Goal: Task Accomplishment & Management: Use online tool/utility

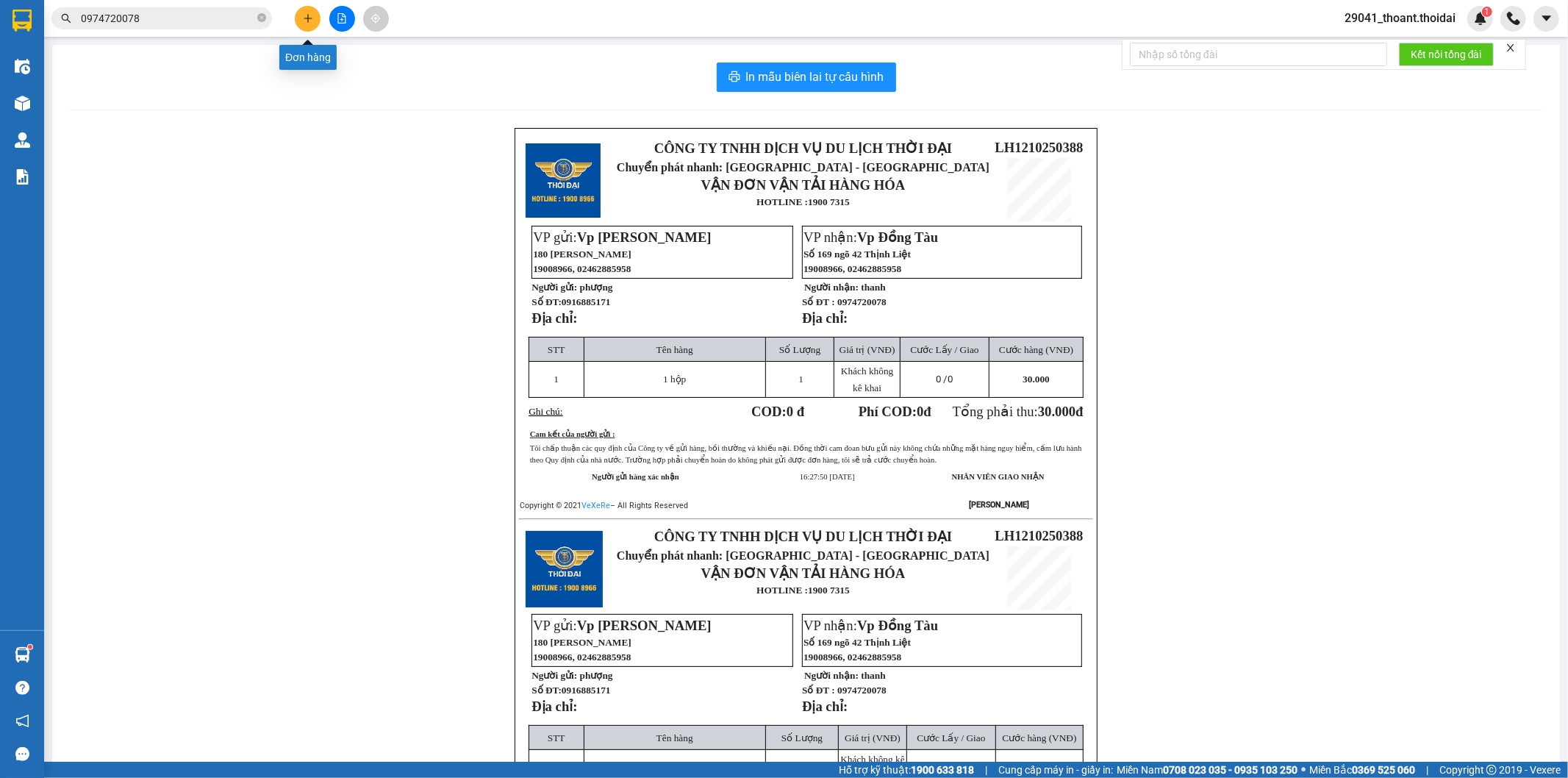
click at [305, 21] on icon "plus" at bounding box center [308, 18] width 11 height 11
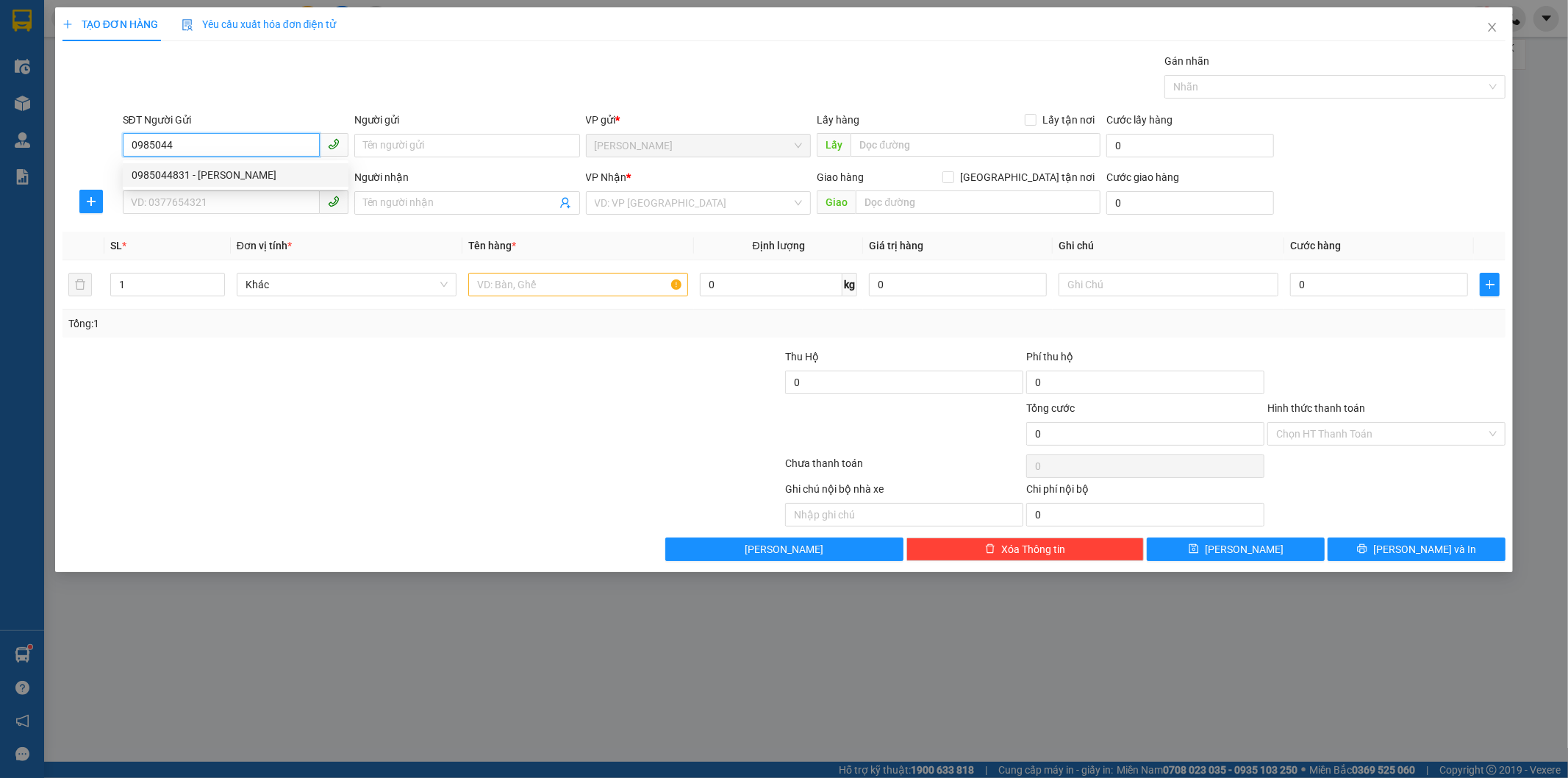
click at [212, 172] on div "0985044831 - [PERSON_NAME]" at bounding box center [235, 175] width 208 height 16
type input "0985044831"
type input "[PERSON_NAME]"
type input "0985044831"
click at [205, 192] on input "SĐT Người Nhận *" at bounding box center [221, 202] width 197 height 24
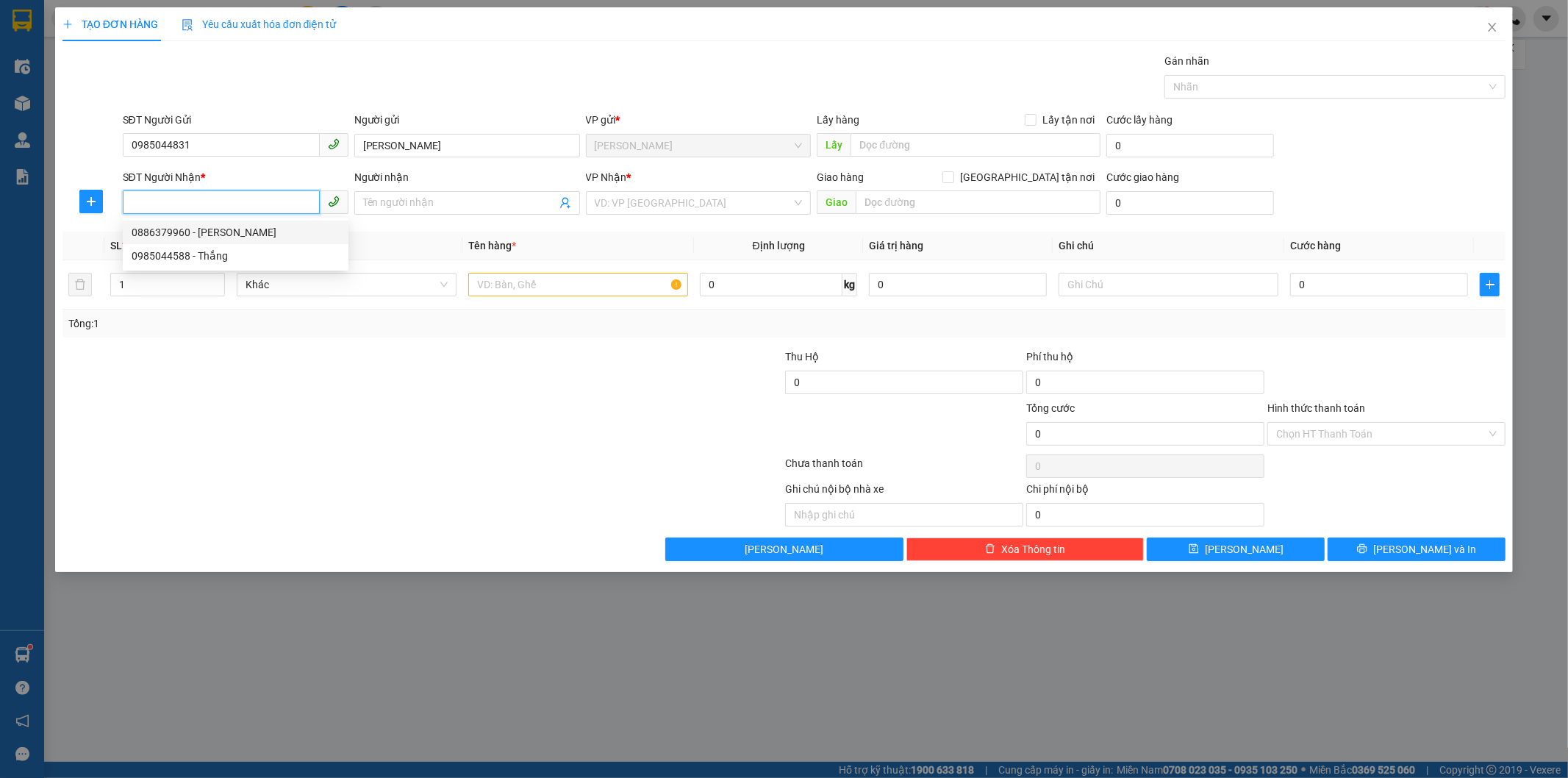
click at [224, 237] on div "0886379960 - [PERSON_NAME]" at bounding box center [235, 232] width 208 height 16
type input "0886379960"
click at [447, 204] on input "[PERSON_NAME]" at bounding box center [459, 203] width 193 height 16
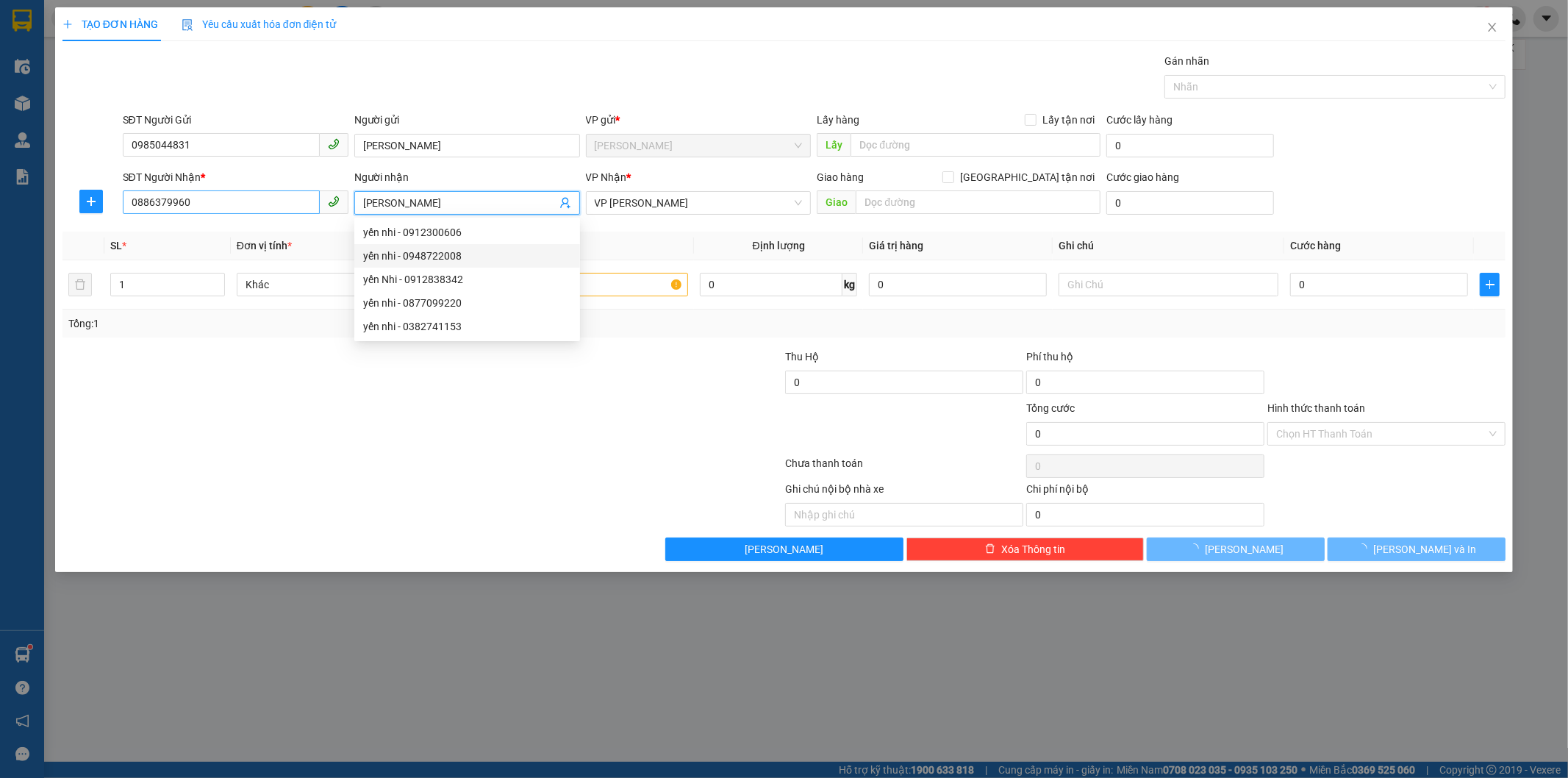
type input "[PERSON_NAME]"
click at [245, 207] on input "0886379960" at bounding box center [221, 202] width 197 height 24
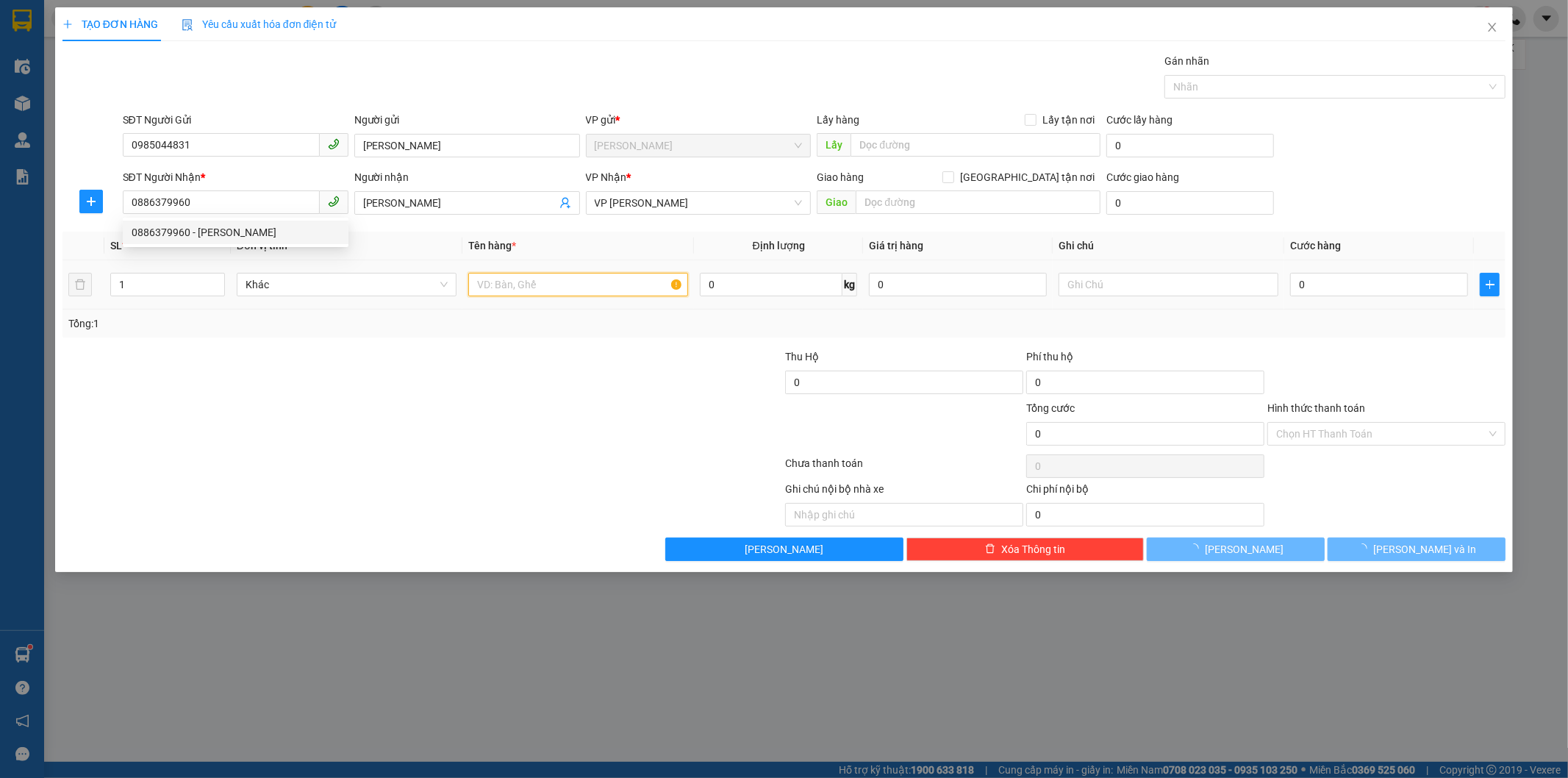
click at [623, 282] on input "text" at bounding box center [578, 284] width 220 height 24
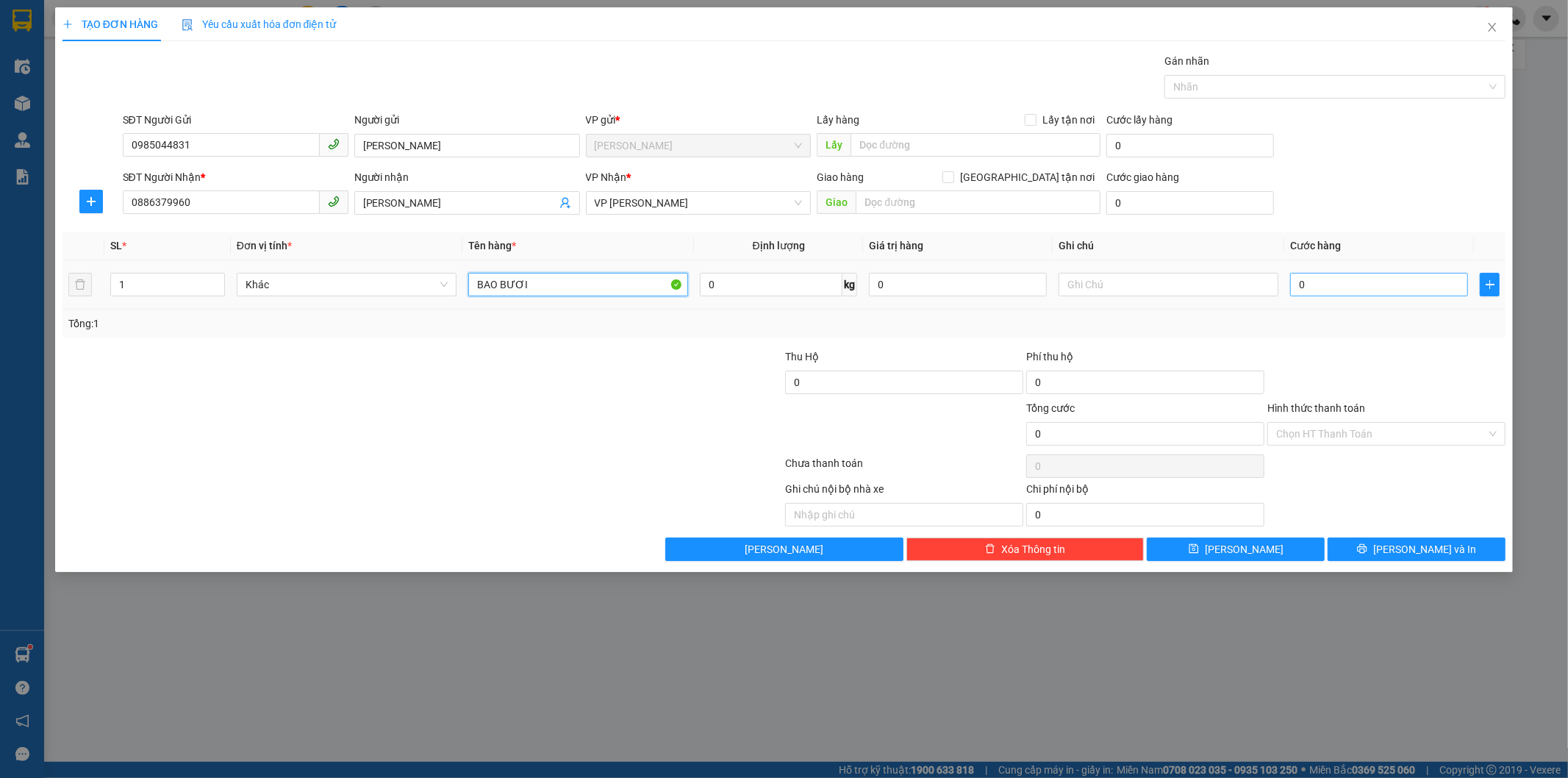
type input "BAO BƯƠI"
click at [1355, 275] on input "0" at bounding box center [1379, 284] width 178 height 24
type input "1"
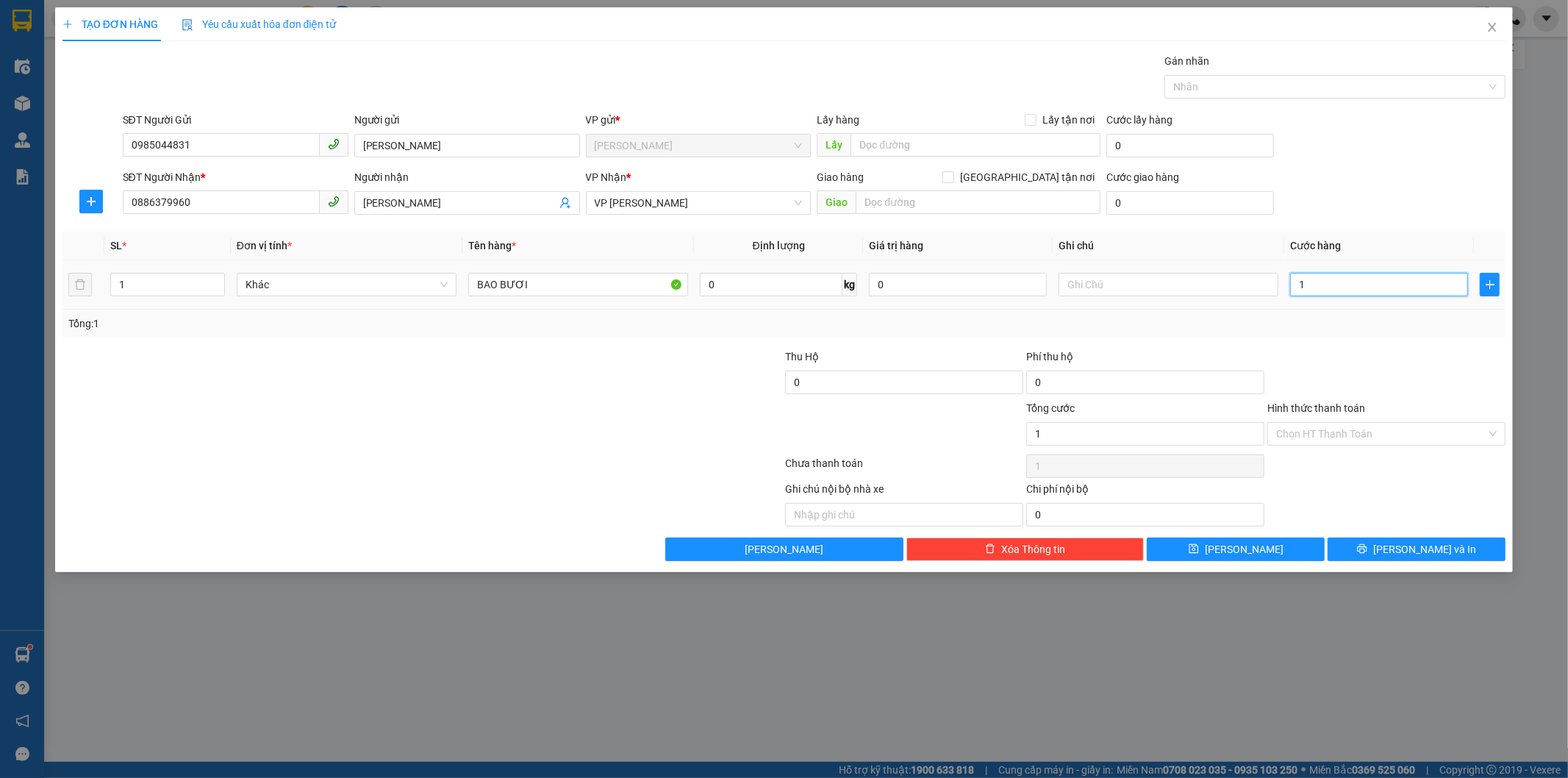
type input "10"
type input "100"
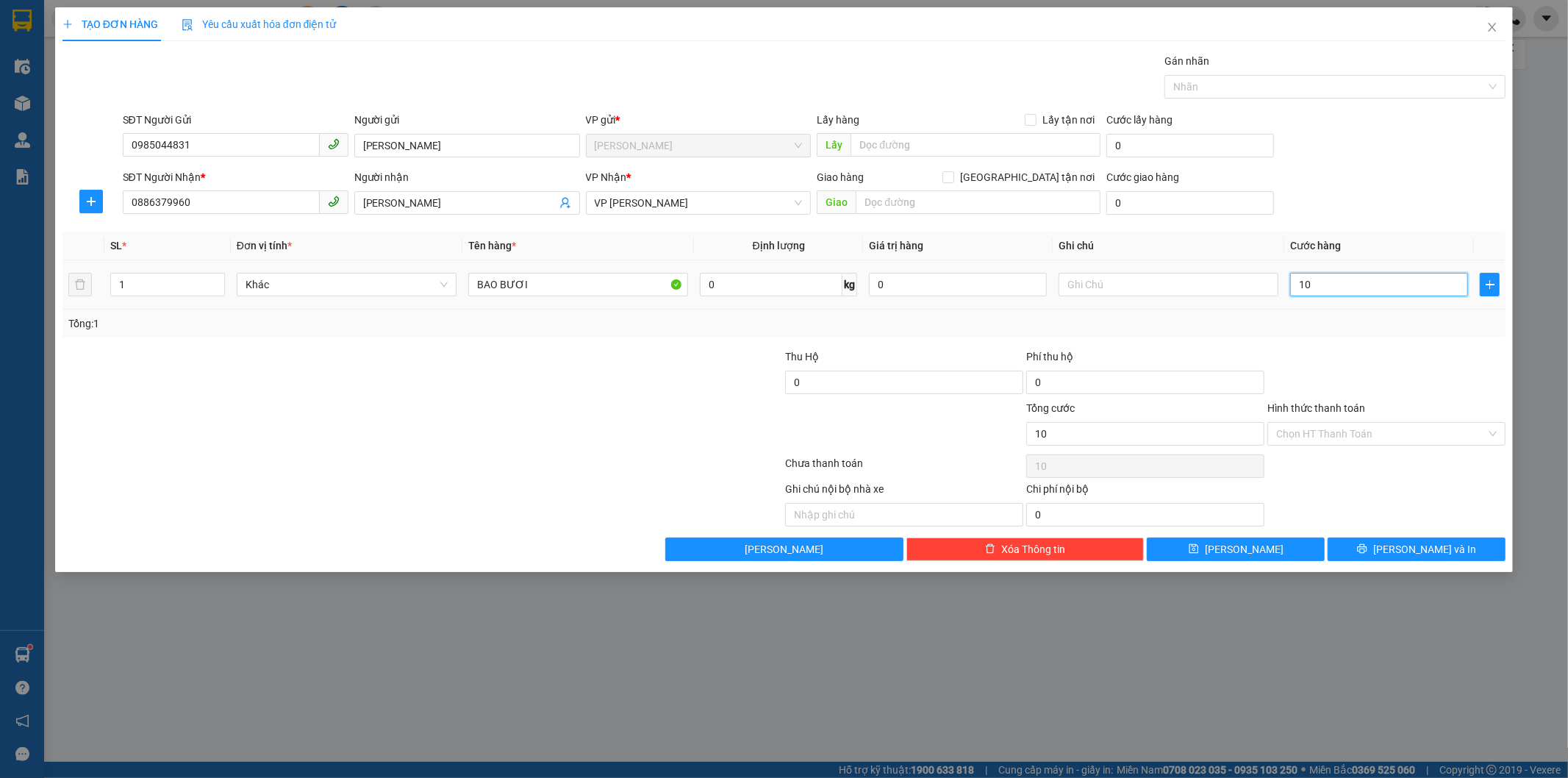
type input "100"
type input "1.000"
type input "10.000"
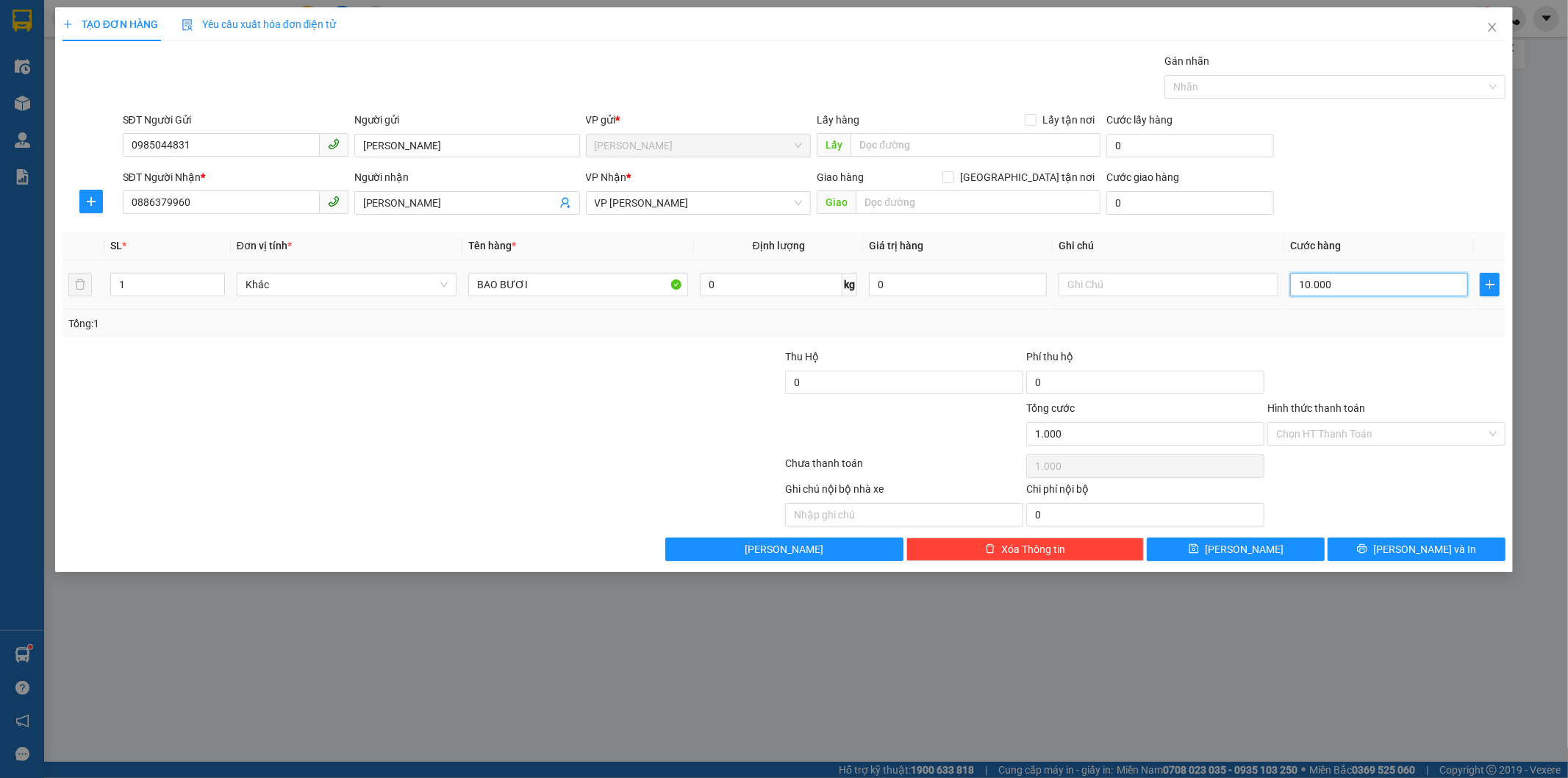
type input "10.000"
type input "100.000"
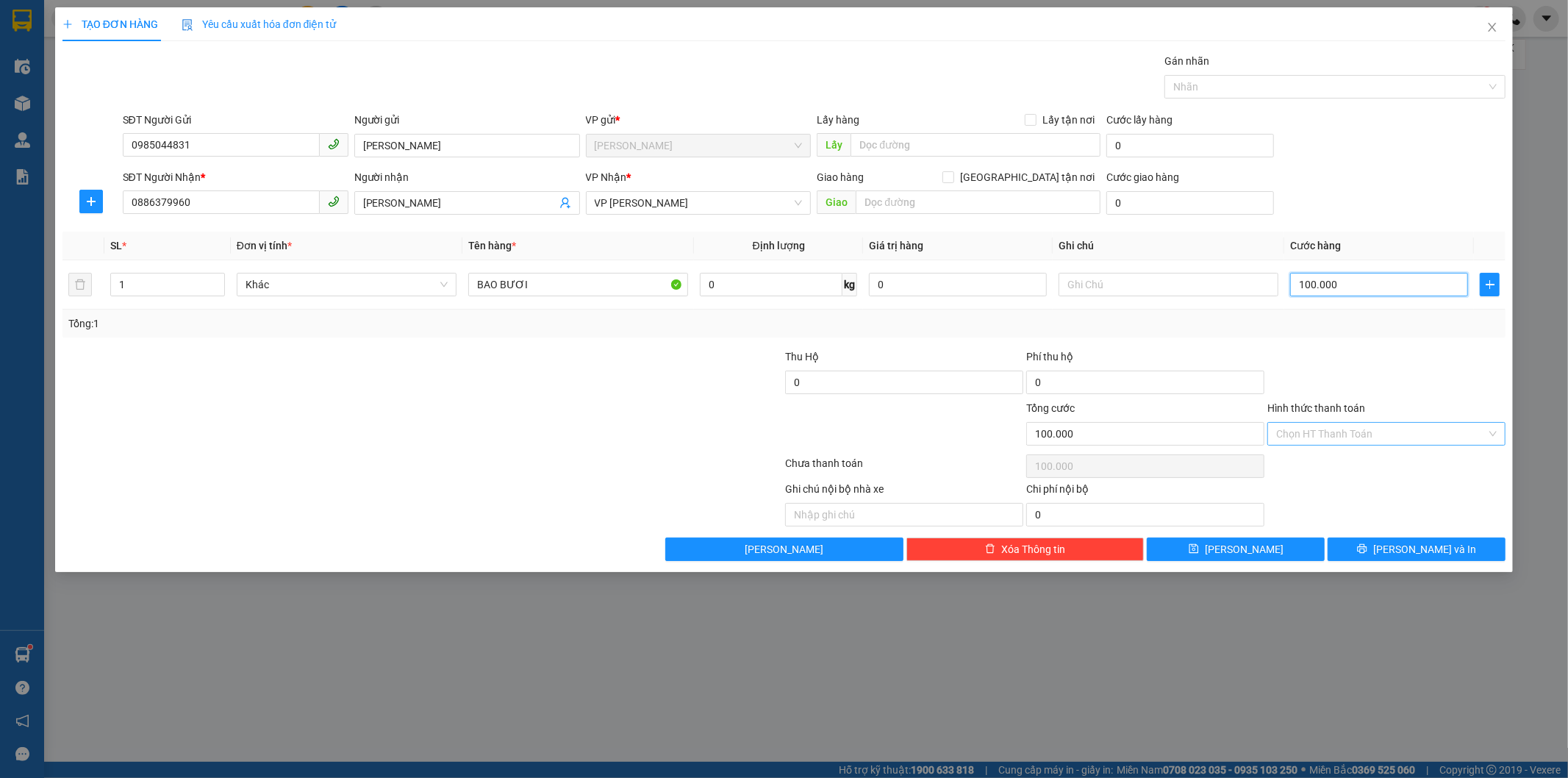
type input "100.000"
click at [1396, 435] on input "Hình thức thanh toán" at bounding box center [1382, 434] width 210 height 22
click at [1371, 464] on div "Tại văn phòng" at bounding box center [1387, 463] width 220 height 16
type input "0"
click at [1381, 547] on button "[PERSON_NAME] và In" at bounding box center [1416, 549] width 178 height 24
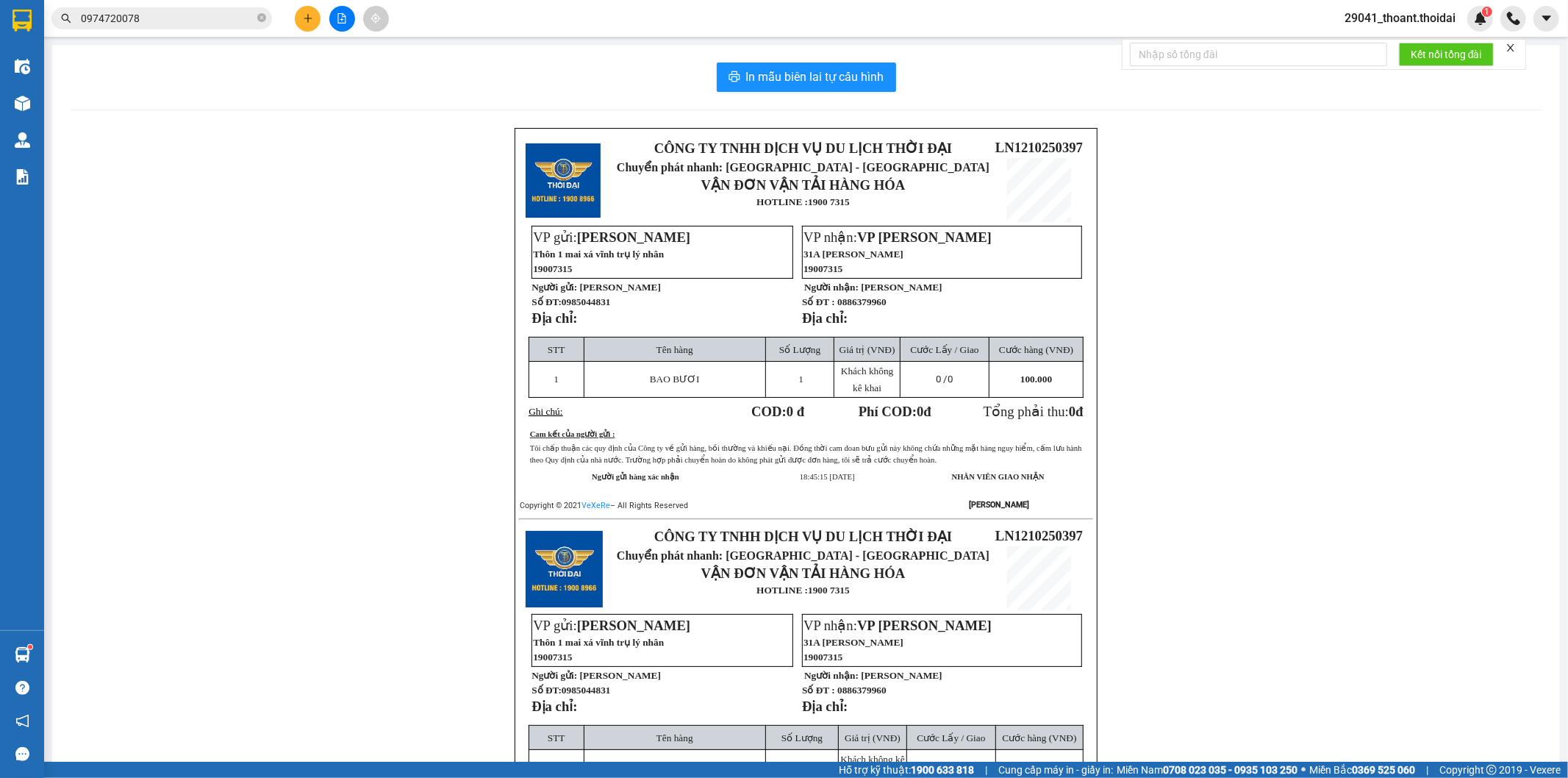
click at [1207, 676] on div "CÔNG TY TNHH DỊCH VỤ DU LỊCH THỜI ĐẠI Chuyển phát nhanh: [GEOGRAPHIC_DATA] - HÀ…" at bounding box center [806, 535] width 1473 height 814
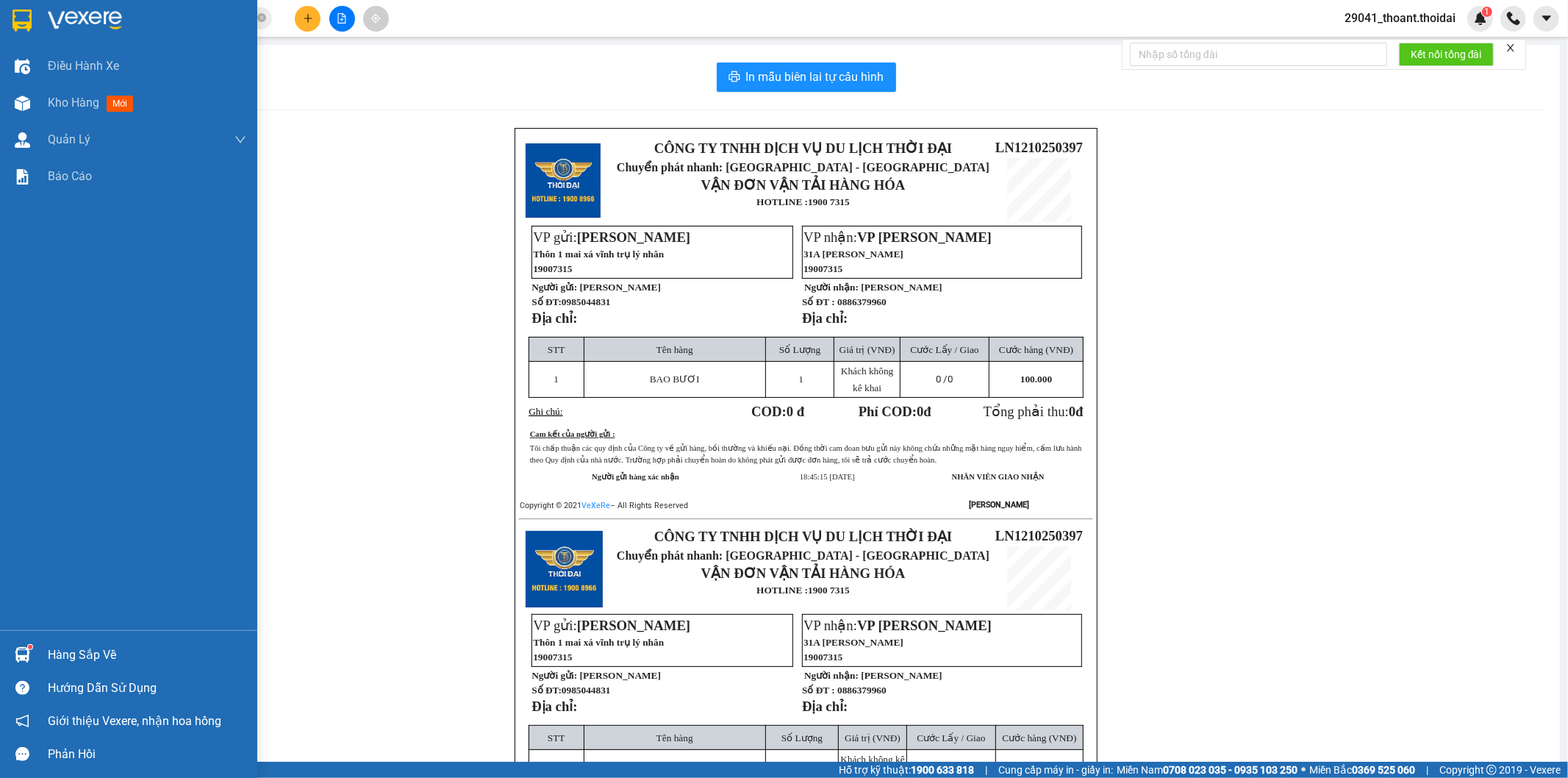
click at [30, 12] on img at bounding box center [21, 21] width 19 height 22
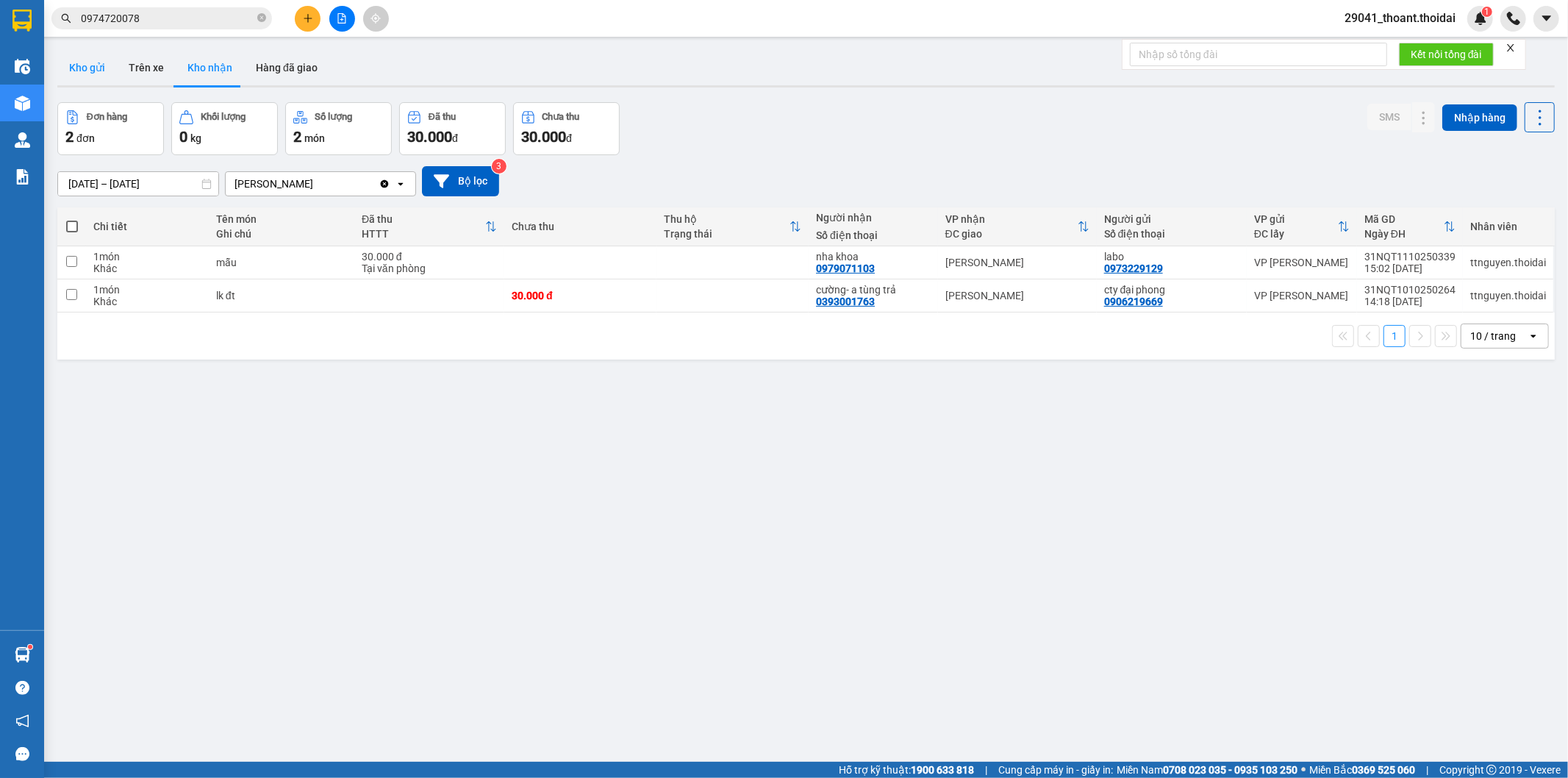
click at [102, 75] on button "Kho gửi" at bounding box center [87, 67] width 59 height 35
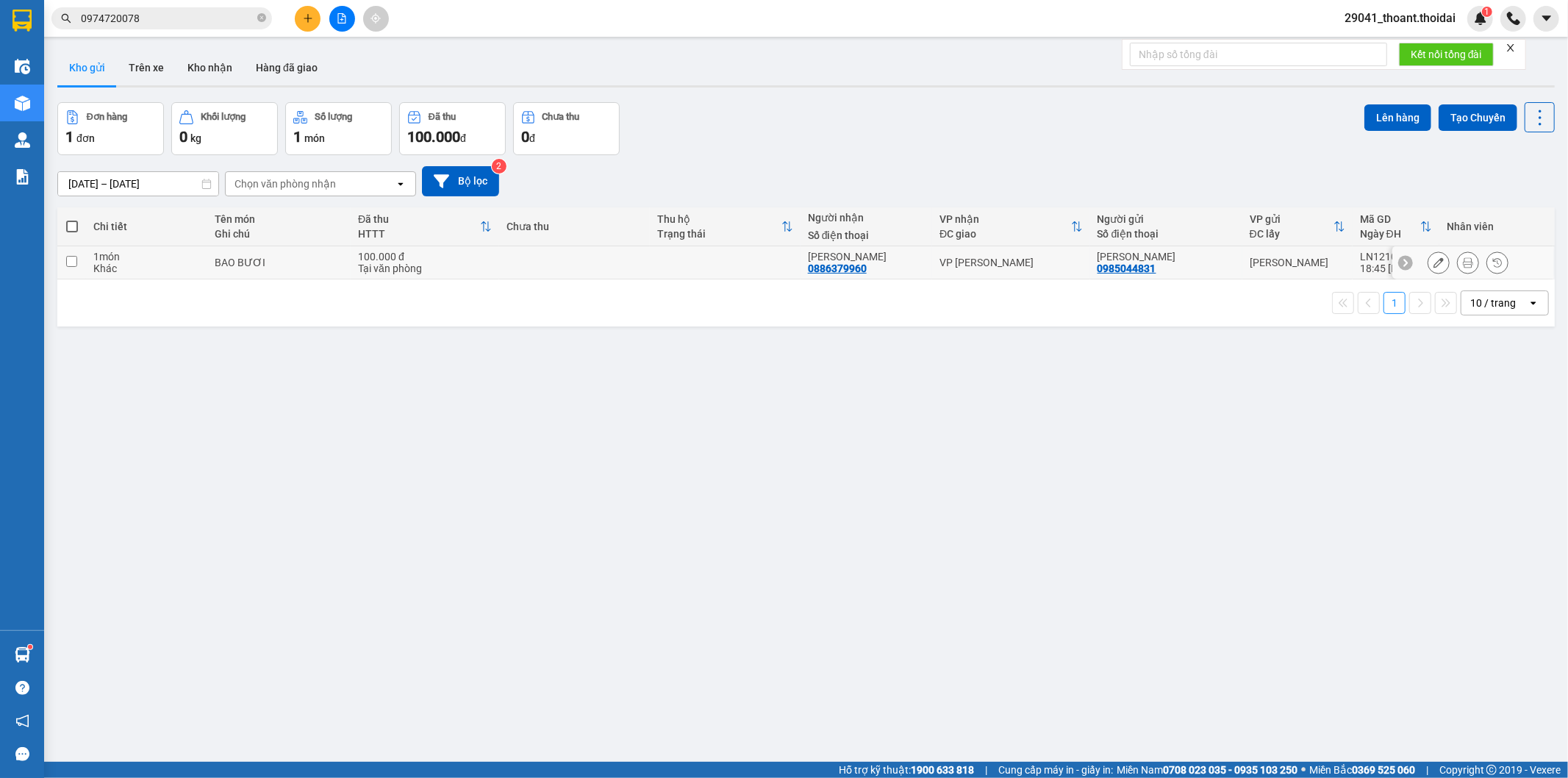
click at [172, 255] on div "1 món" at bounding box center [146, 256] width 106 height 12
checkbox input "true"
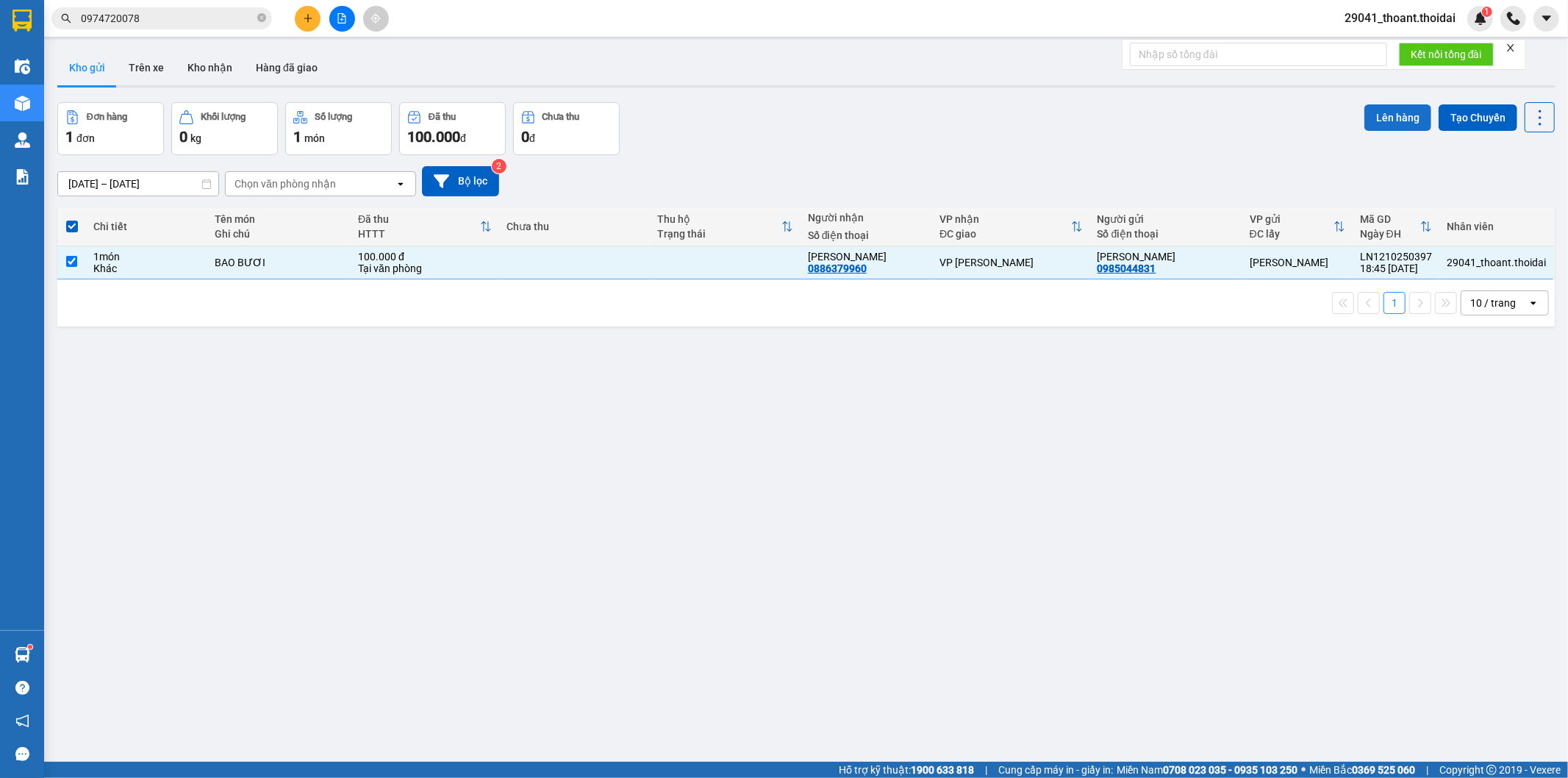
click at [1385, 118] on button "Lên hàng" at bounding box center [1397, 117] width 67 height 26
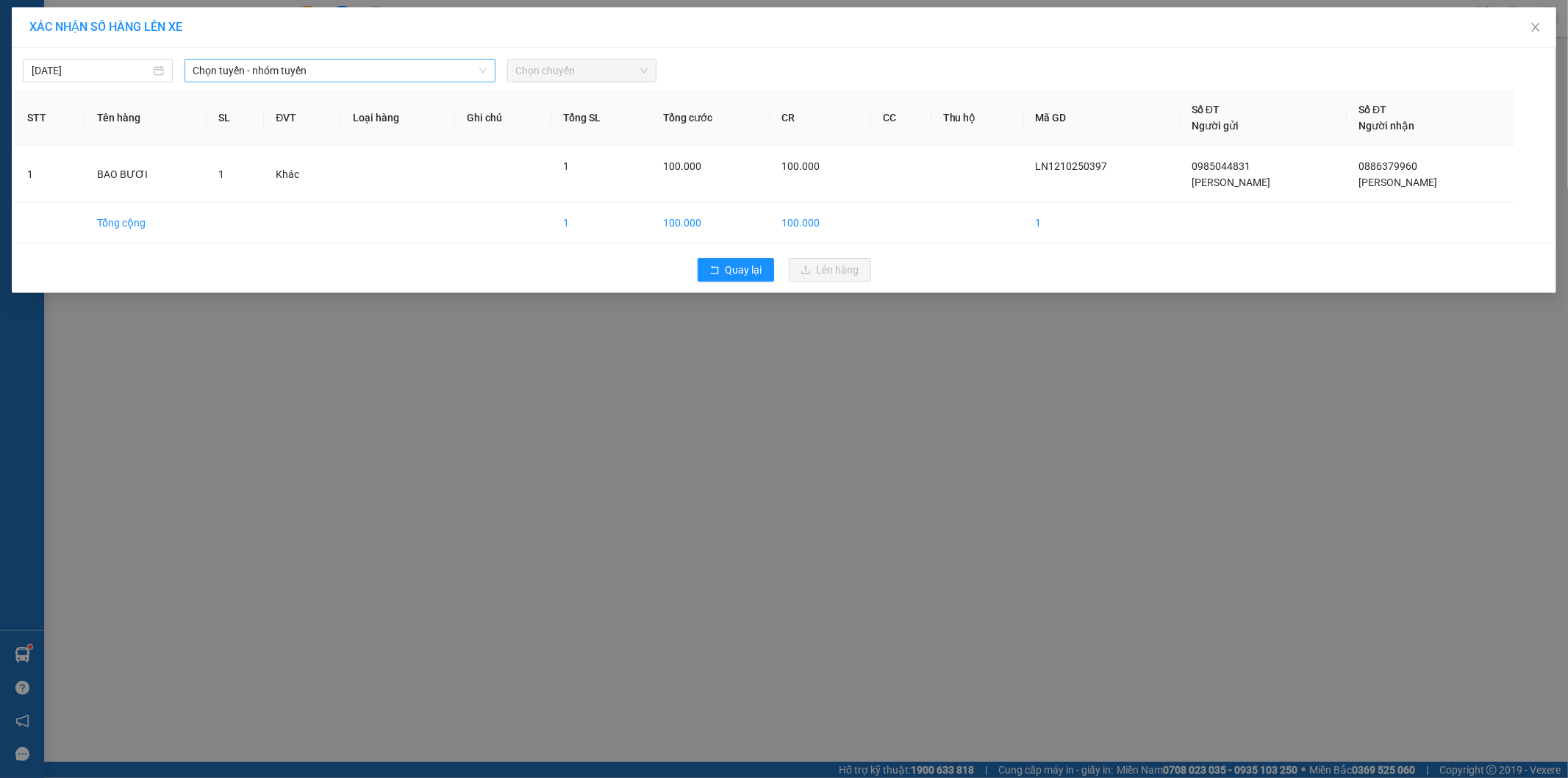
click at [314, 68] on span "Chọn tuyến - nhóm tuyến" at bounding box center [339, 70] width 293 height 22
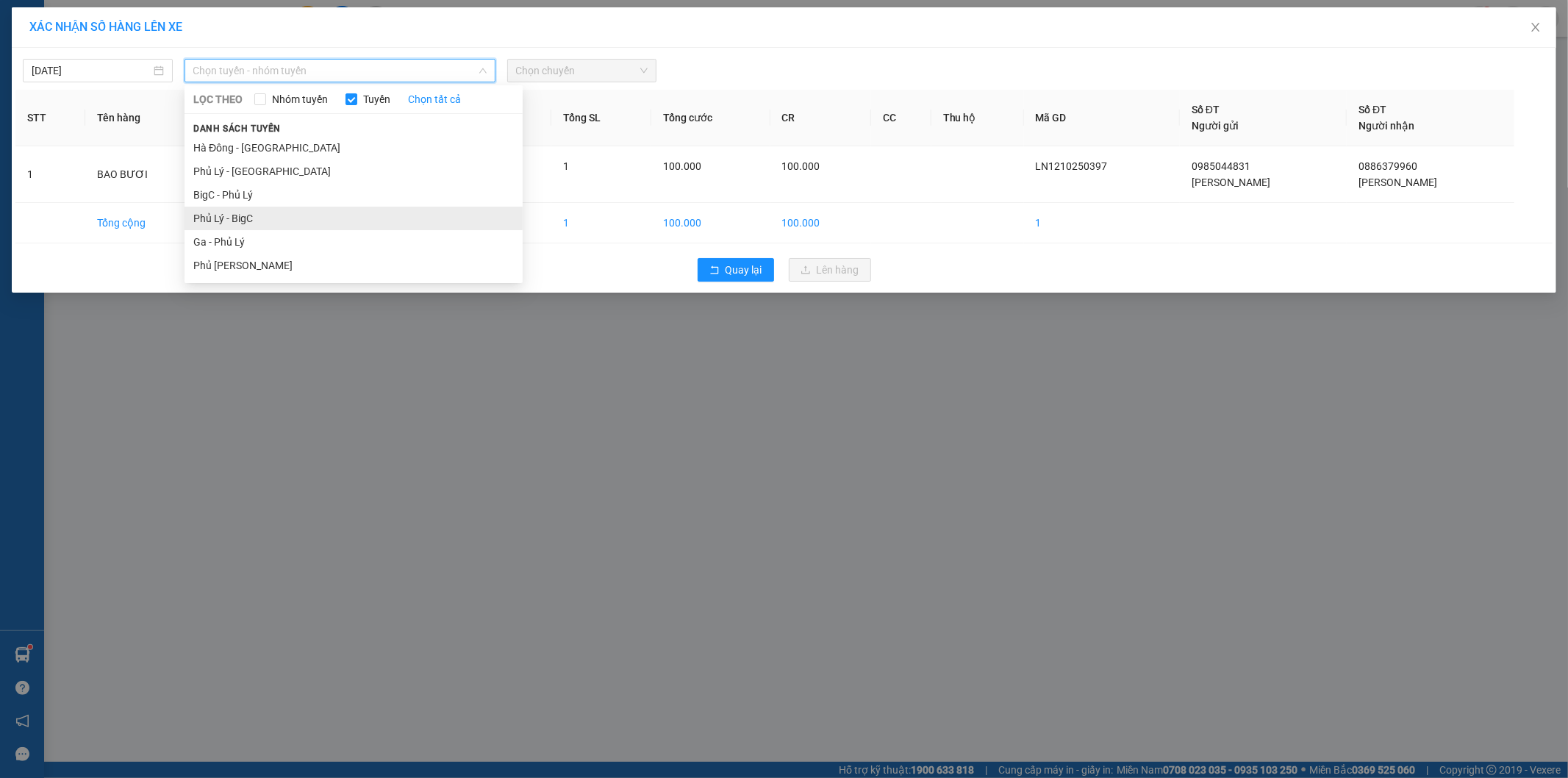
click at [283, 211] on li "Phủ Lý - BigC" at bounding box center [354, 218] width 338 height 24
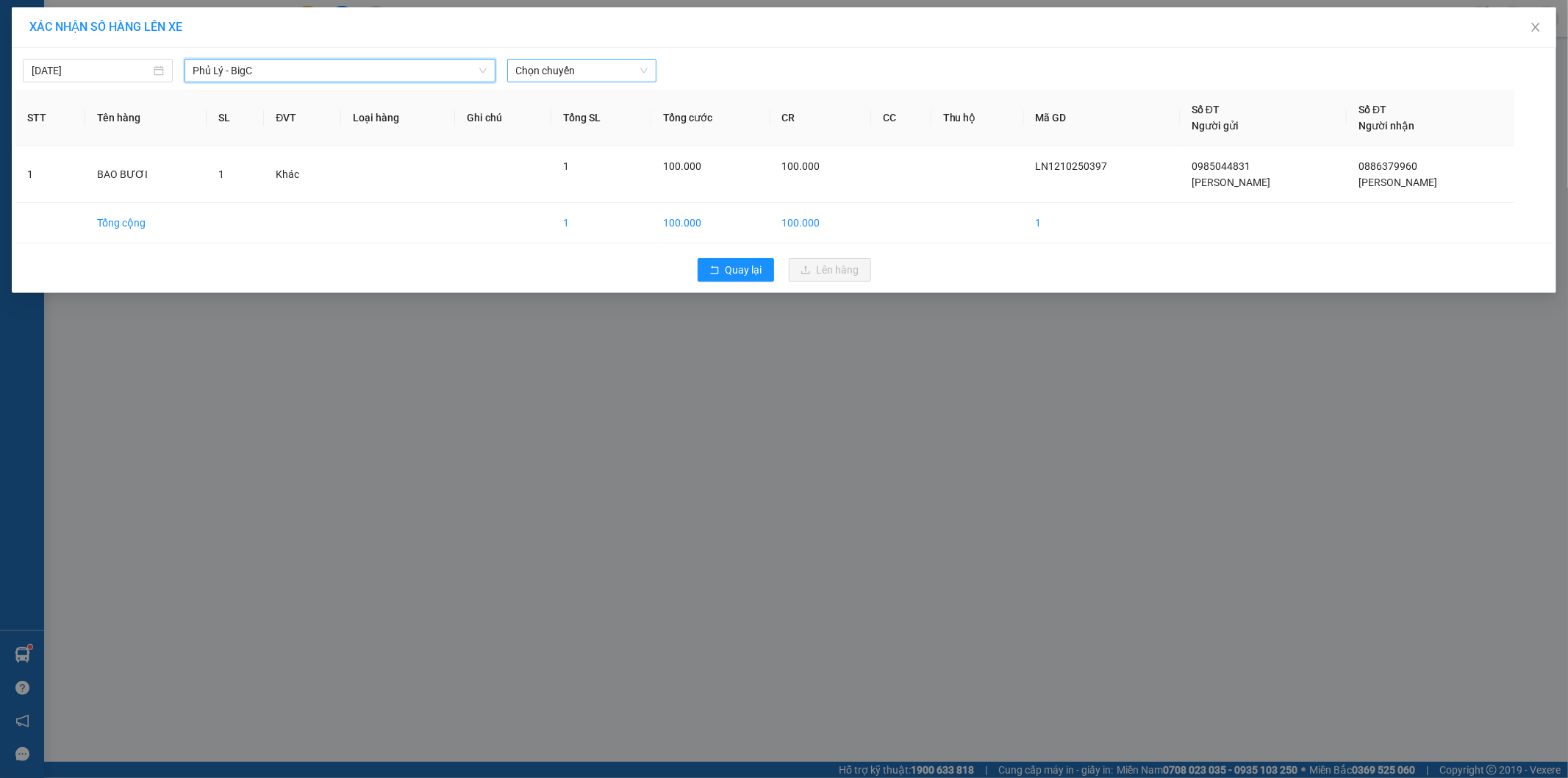
click at [632, 63] on span "Chọn chuyến" at bounding box center [582, 70] width 132 height 22
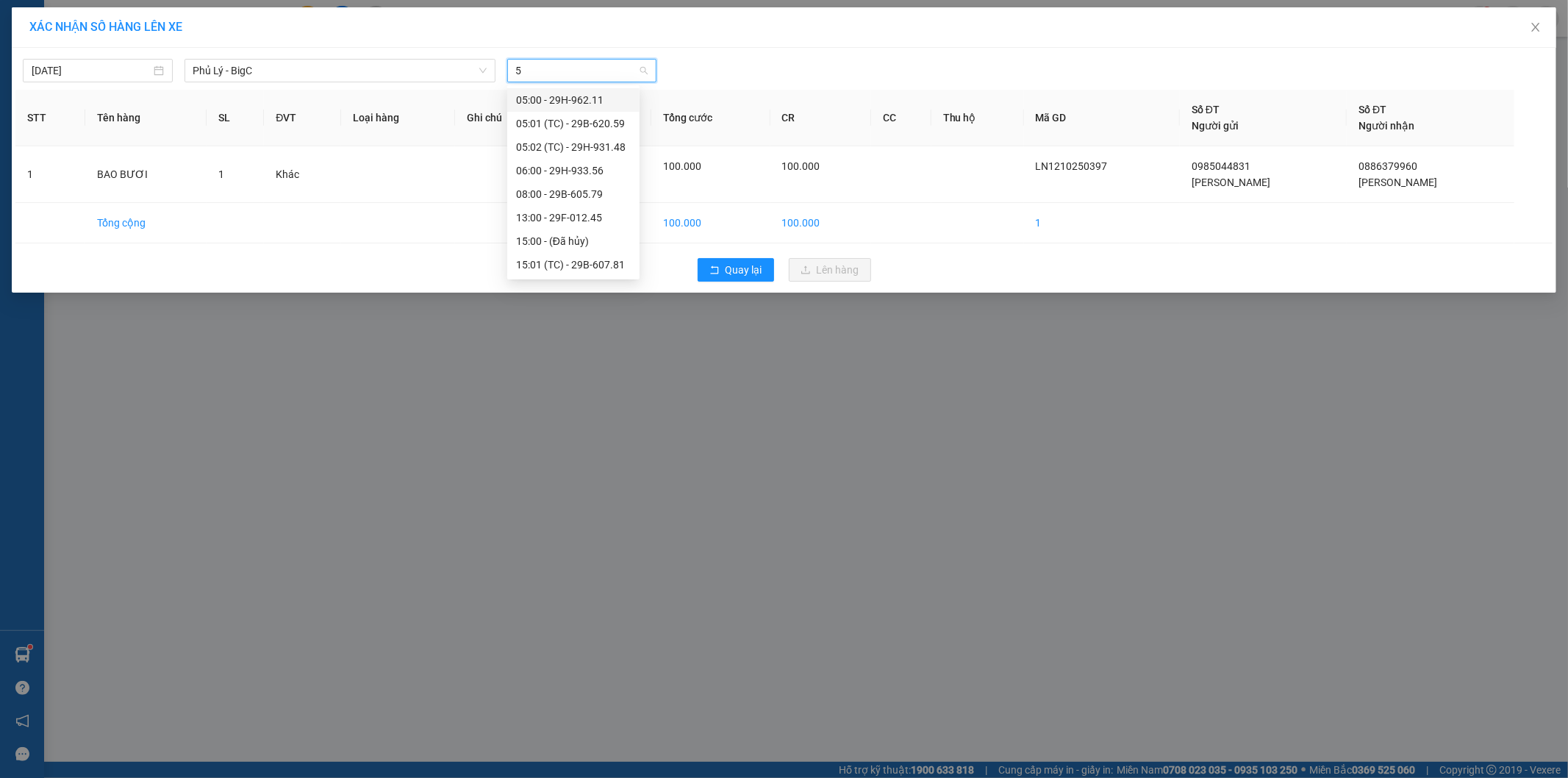
type input "56"
click at [611, 117] on div "19:01 (TC) - 29H-933.56" at bounding box center [573, 124] width 115 height 16
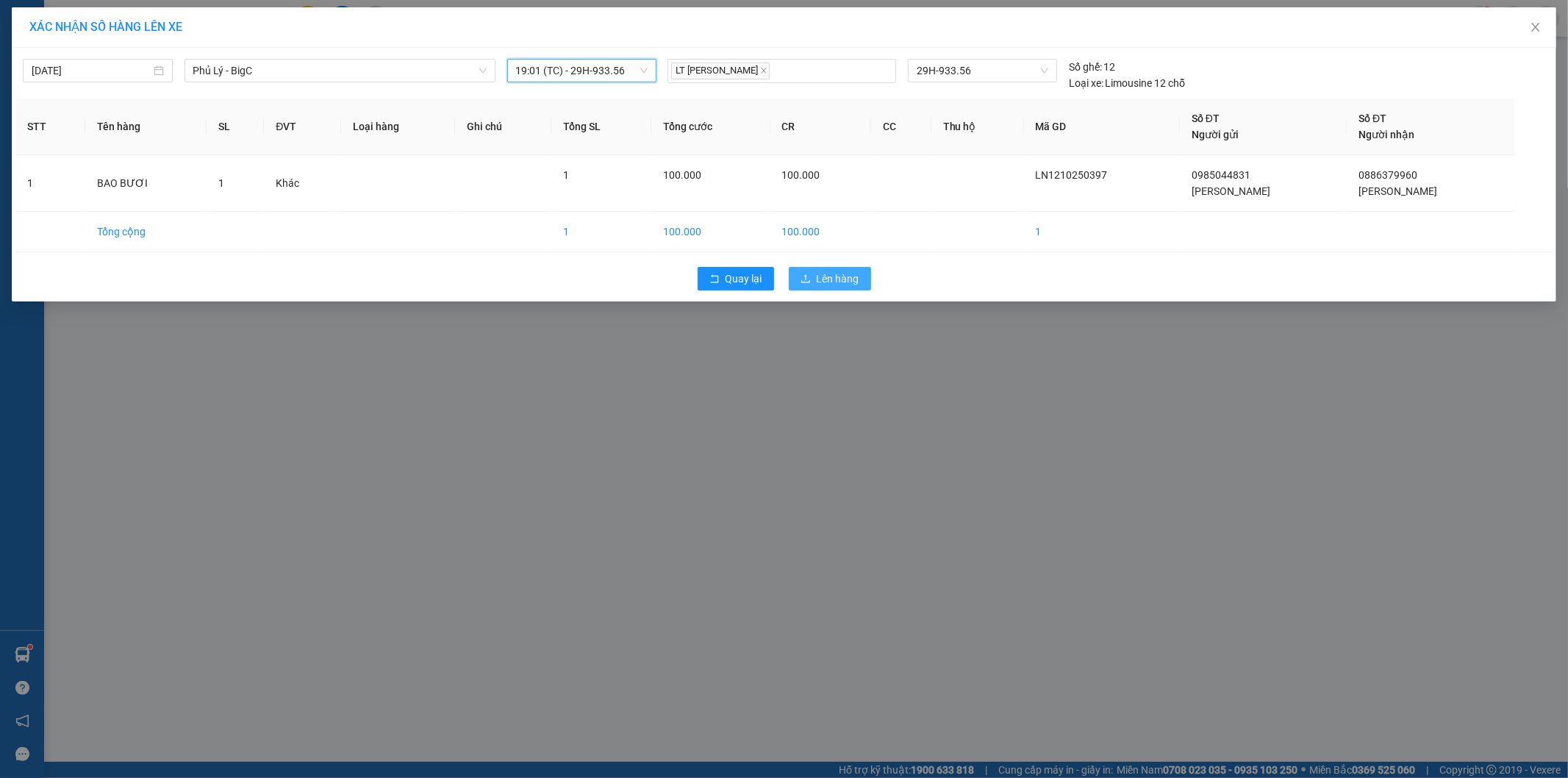
click at [802, 285] on button "Lên hàng" at bounding box center [830, 279] width 82 height 24
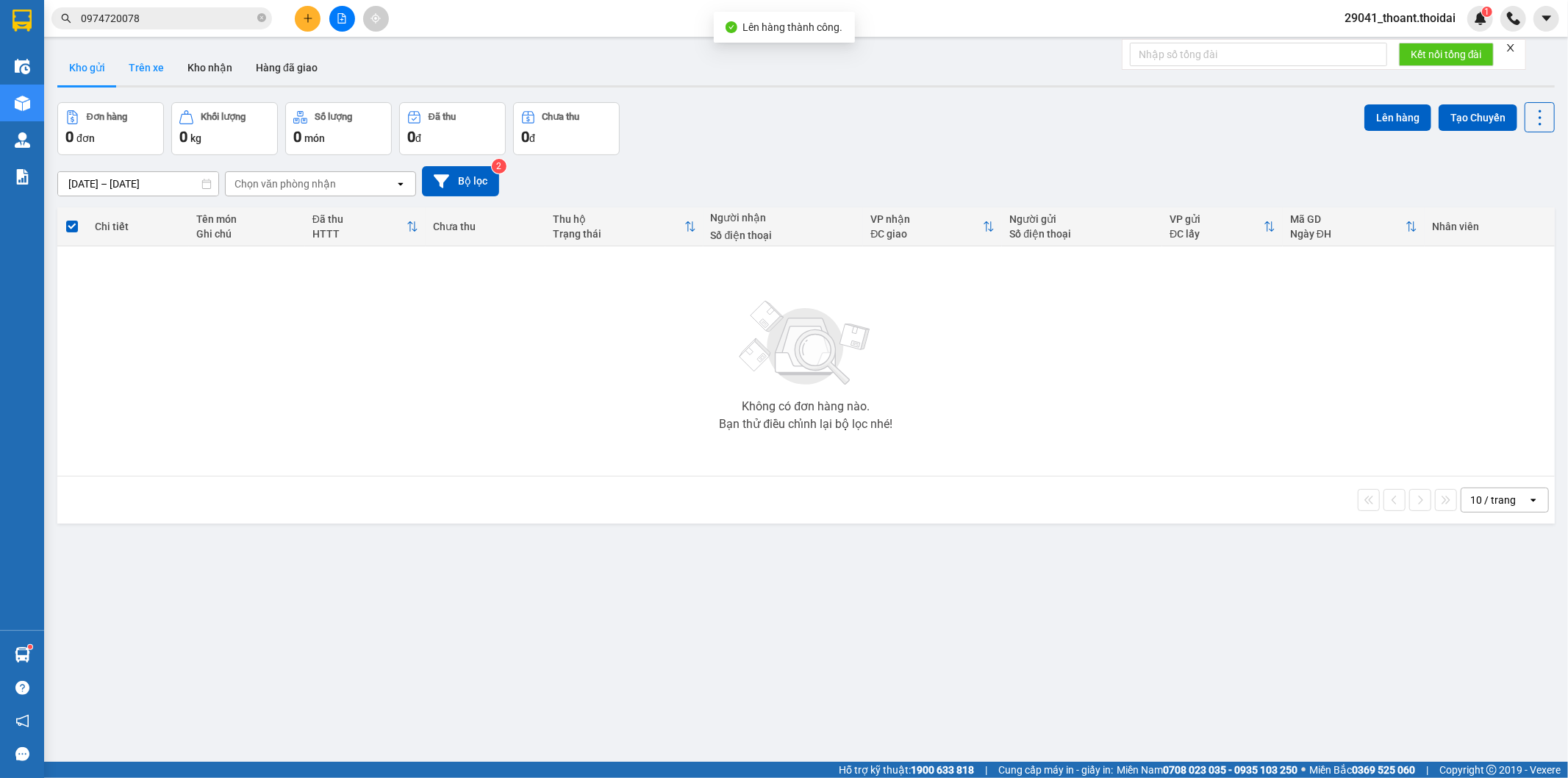
click at [143, 67] on button "Trên xe" at bounding box center [146, 67] width 59 height 35
